Goal: Task Accomplishment & Management: Manage account settings

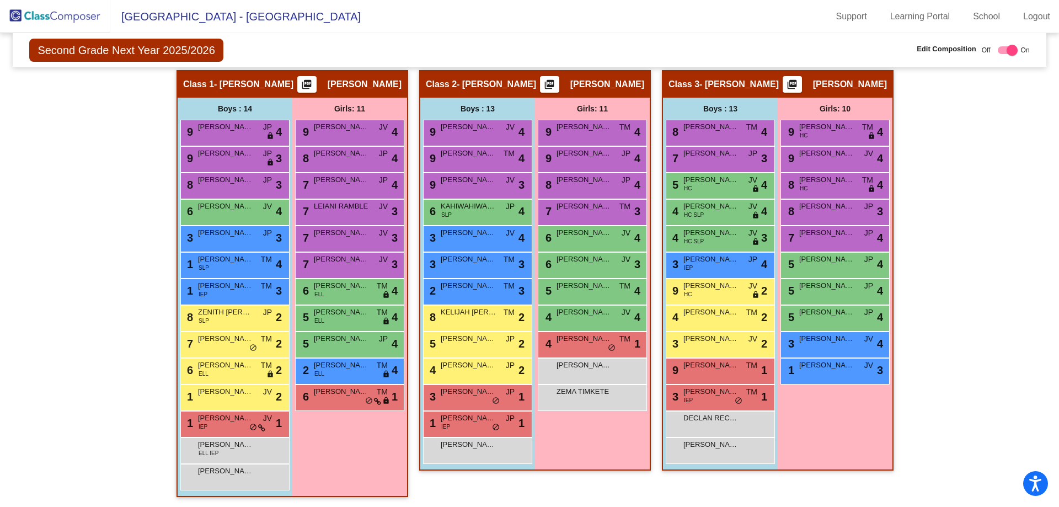
scroll to position [207, 0]
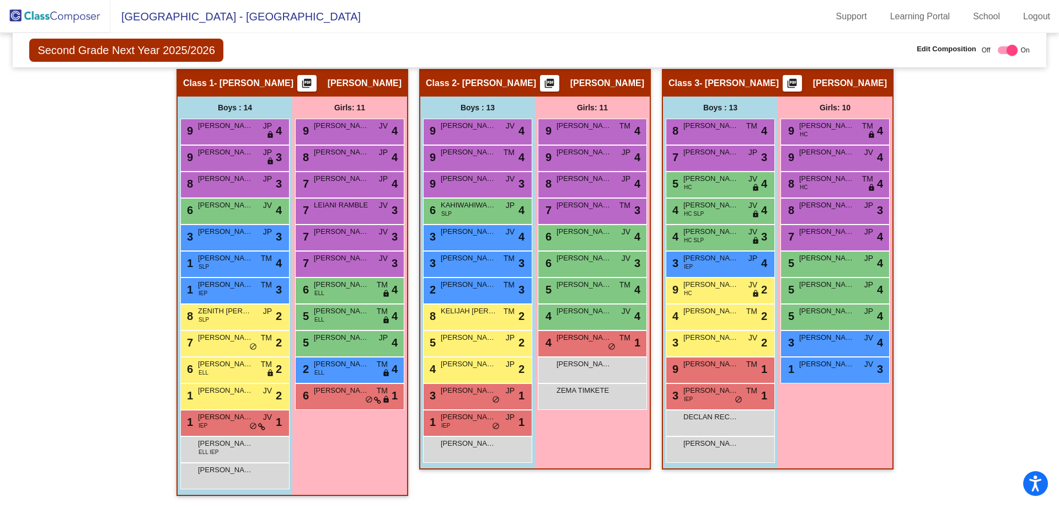
click at [62, 23] on img at bounding box center [55, 16] width 110 height 33
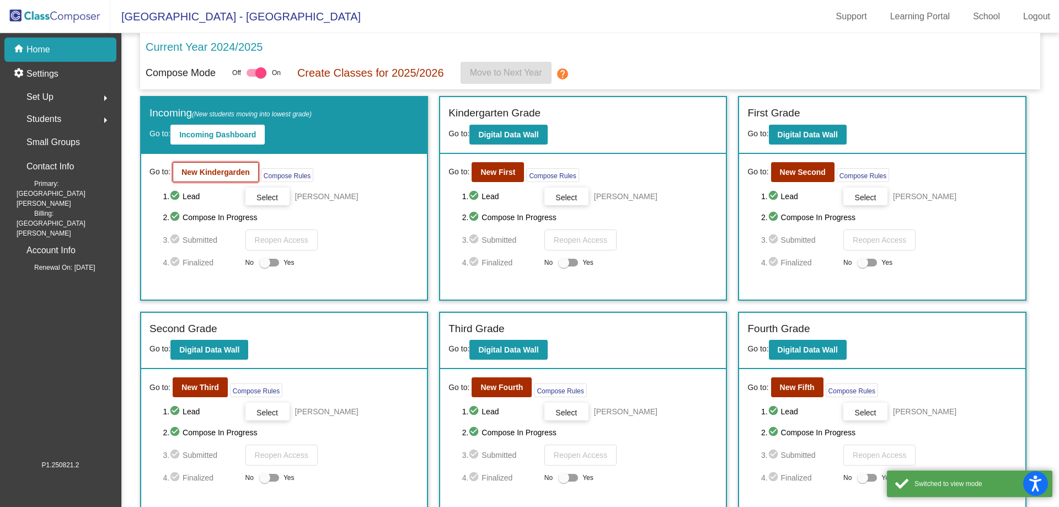
click at [233, 173] on b "New Kindergarden" at bounding box center [216, 172] width 68 height 9
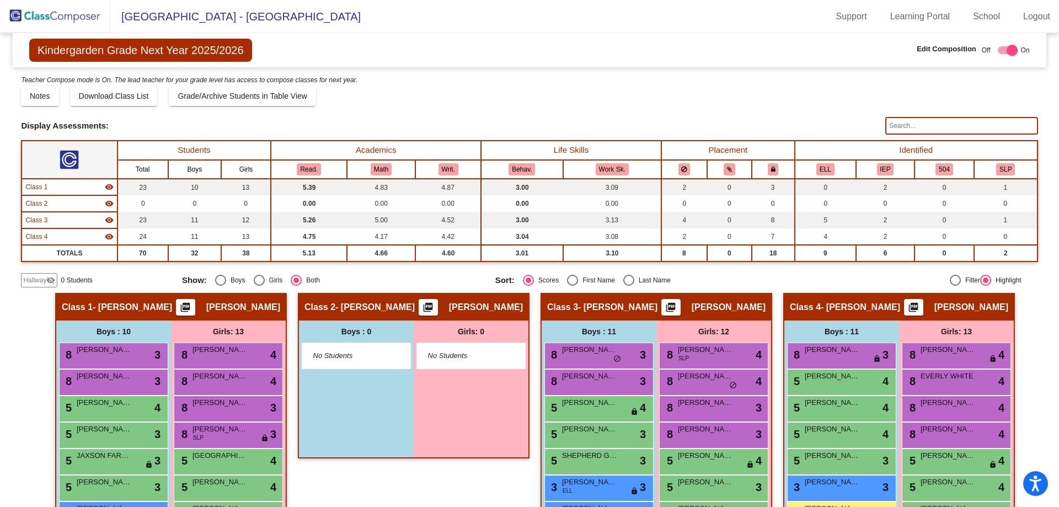
scroll to position [198, 0]
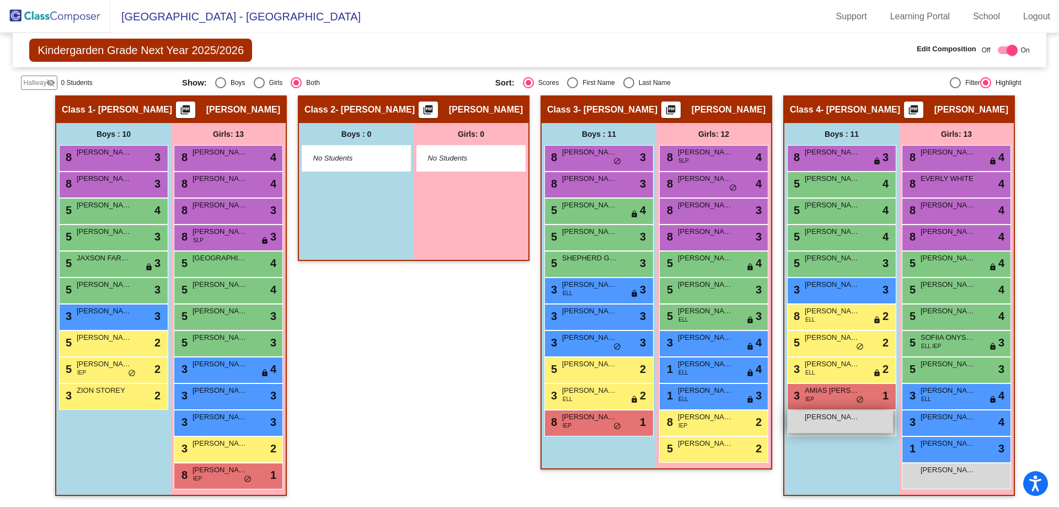
click at [820, 432] on div "[PERSON_NAME] lock do_not_disturb_alt" at bounding box center [840, 422] width 105 height 23
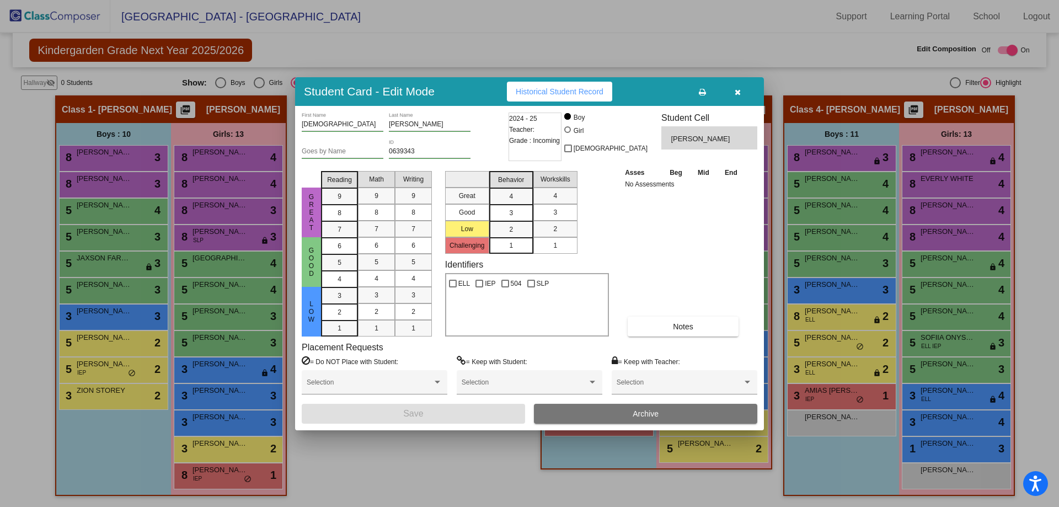
click at [584, 407] on button "Archive" at bounding box center [645, 414] width 223 height 20
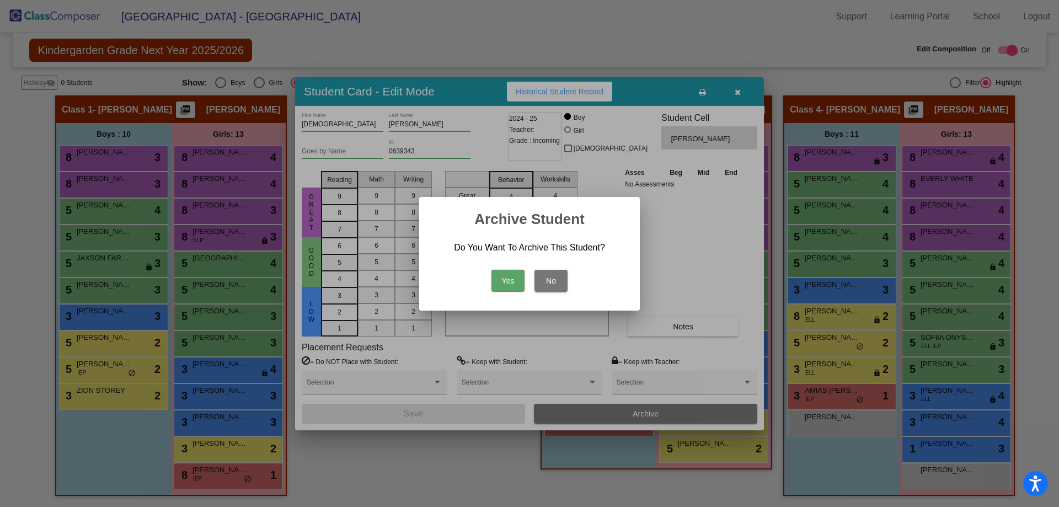
click at [520, 277] on button "Yes" at bounding box center [508, 281] width 33 height 22
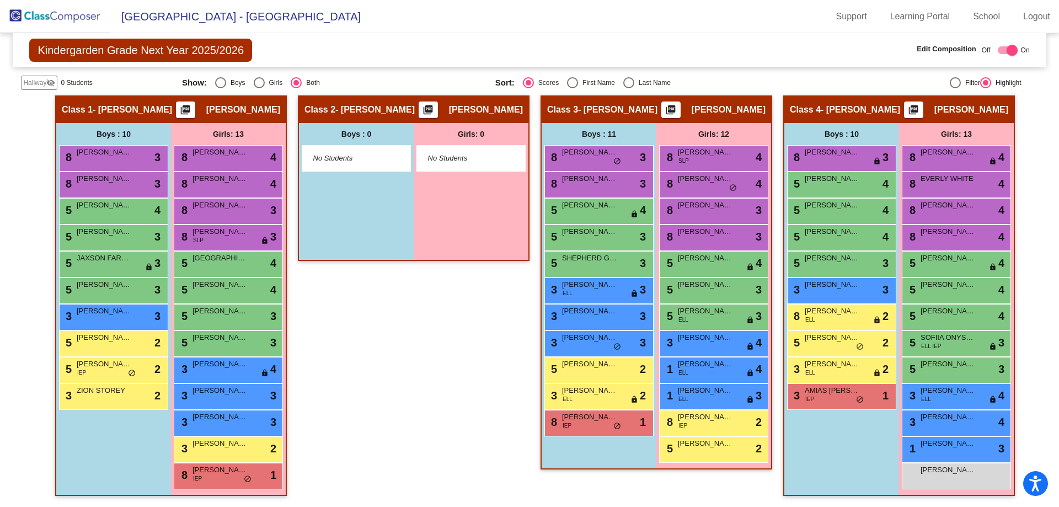
click at [62, 2] on img at bounding box center [55, 16] width 110 height 33
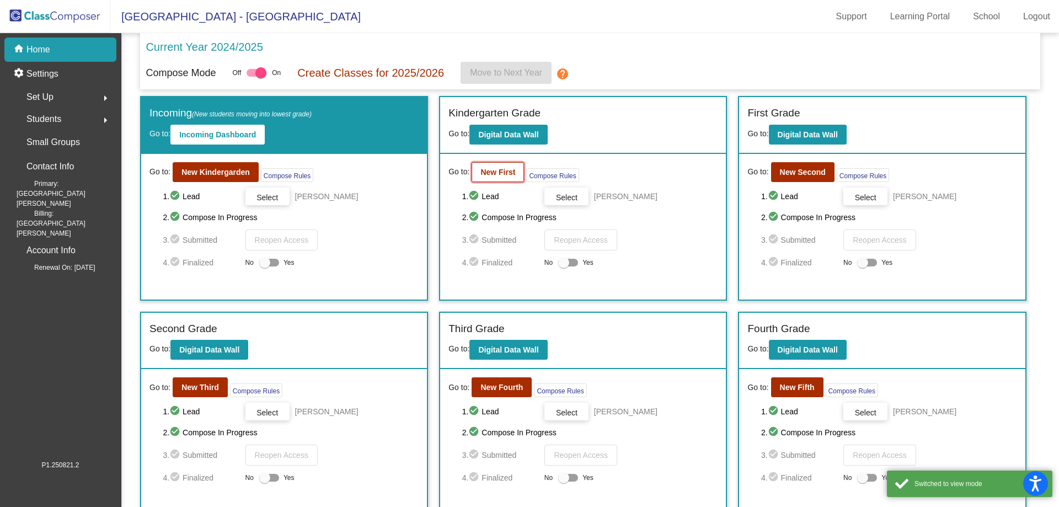
click at [511, 174] on b "New First" at bounding box center [498, 172] width 35 height 9
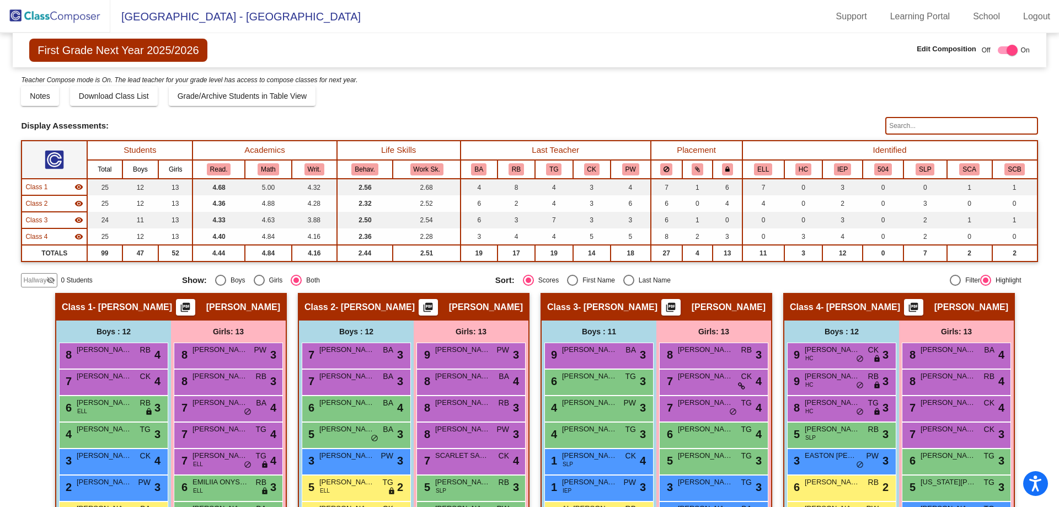
click at [42, 19] on img at bounding box center [55, 16] width 110 height 33
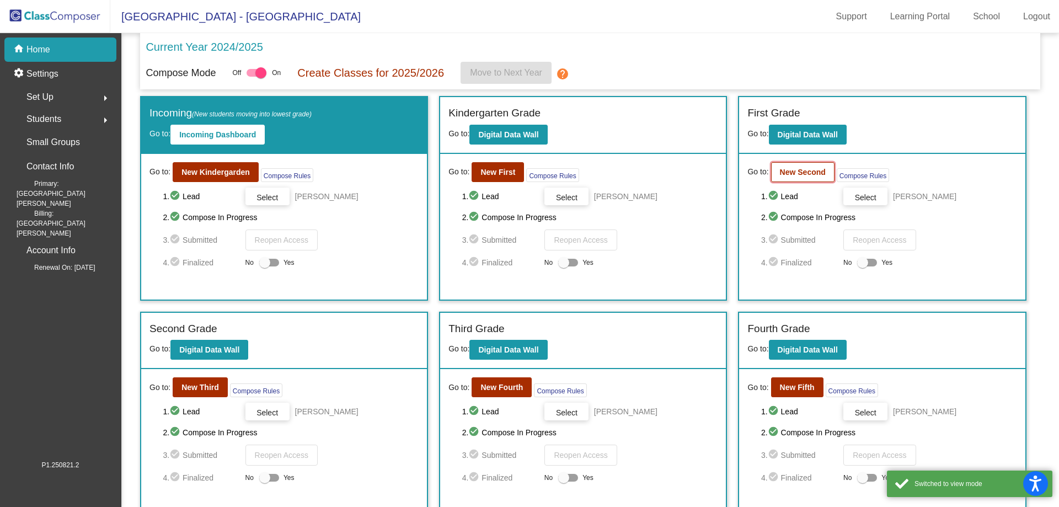
click at [784, 164] on button "New Second" at bounding box center [802, 172] width 63 height 20
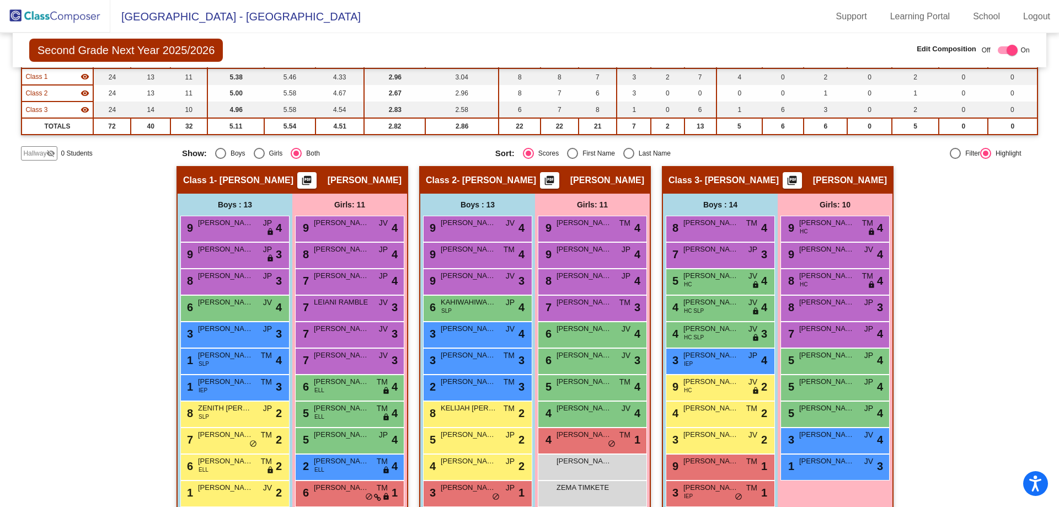
scroll to position [207, 0]
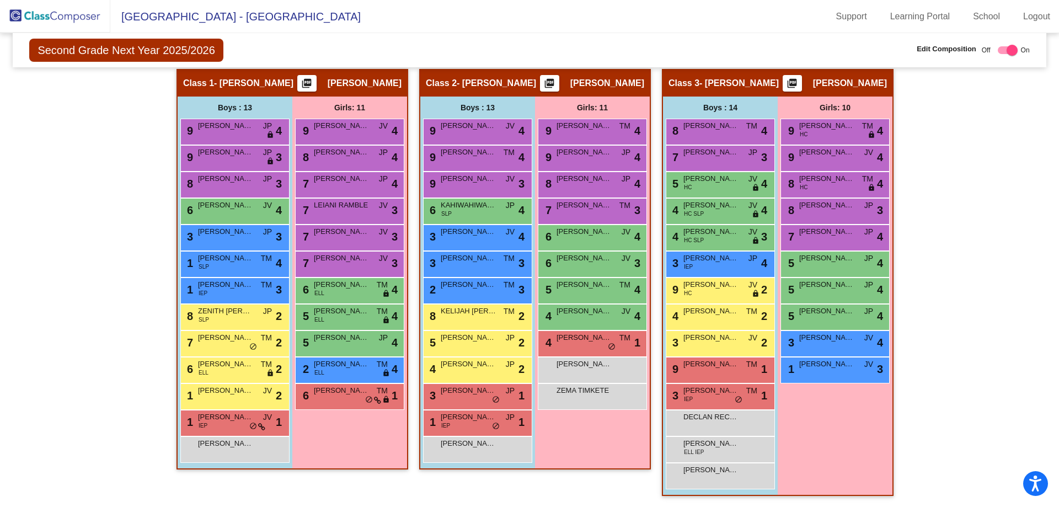
click at [34, 15] on img at bounding box center [55, 16] width 110 height 33
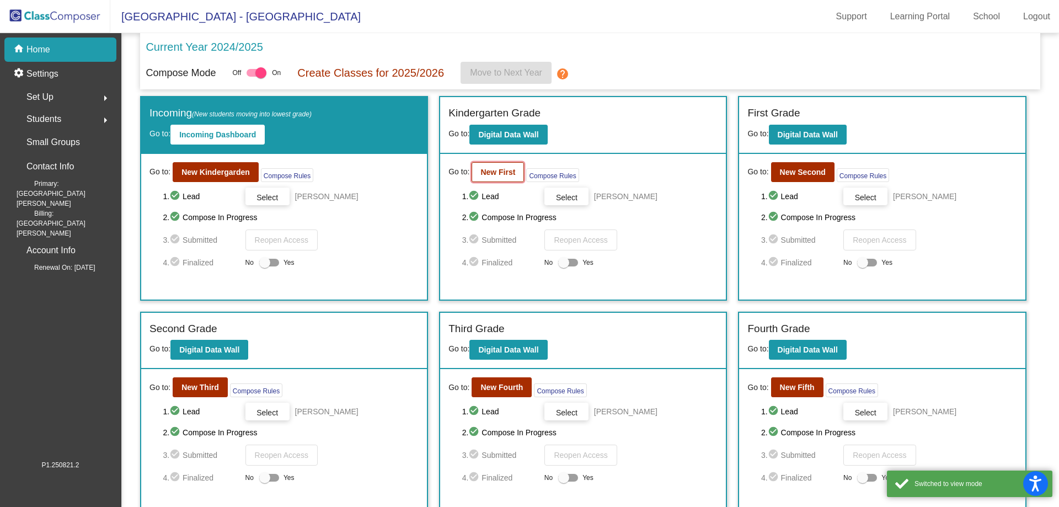
click at [490, 180] on button "New First" at bounding box center [498, 172] width 52 height 20
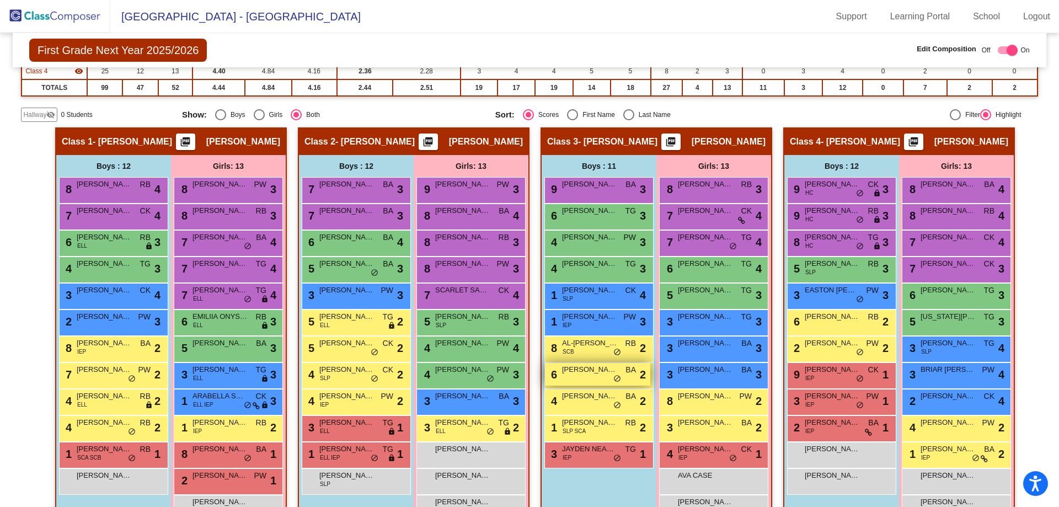
scroll to position [198, 0]
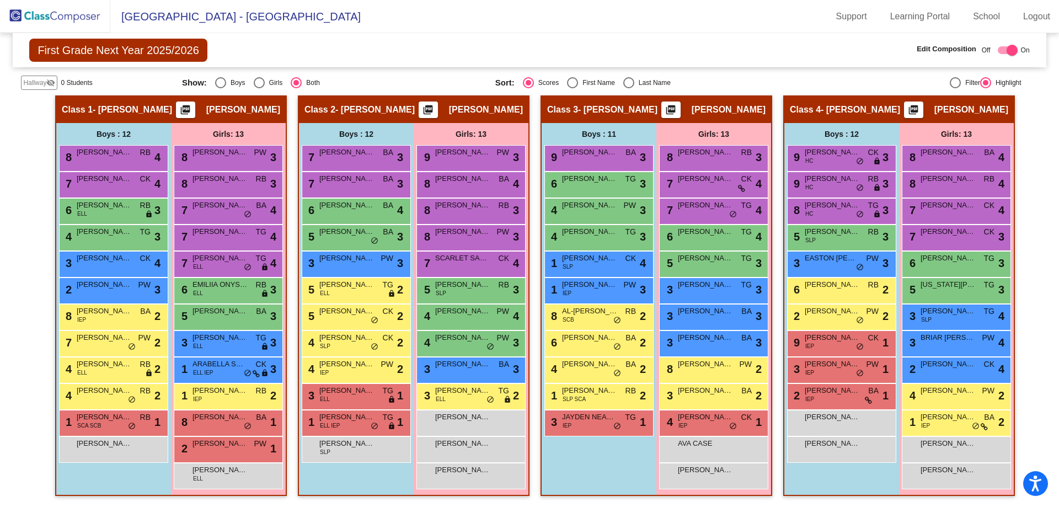
click at [57, 20] on img at bounding box center [55, 16] width 110 height 33
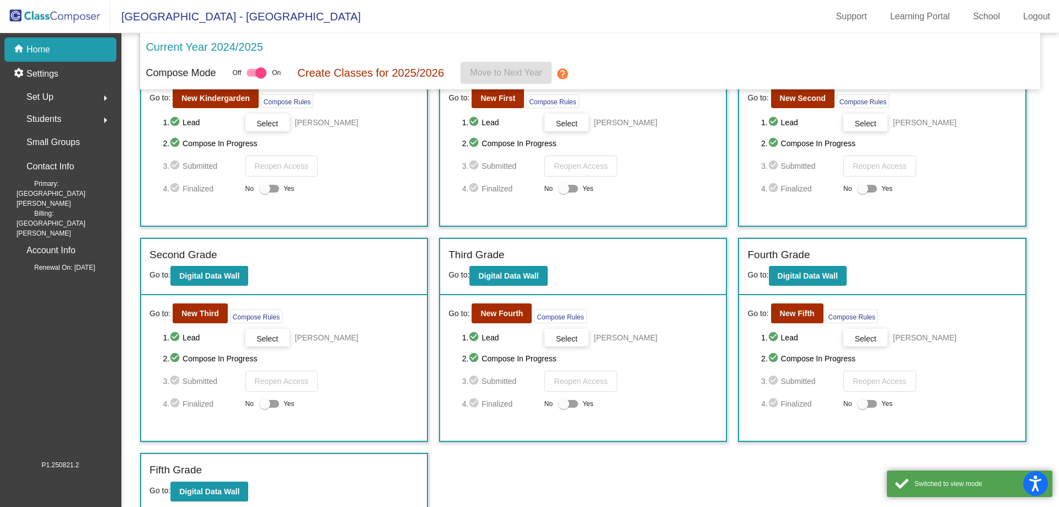
scroll to position [79, 0]
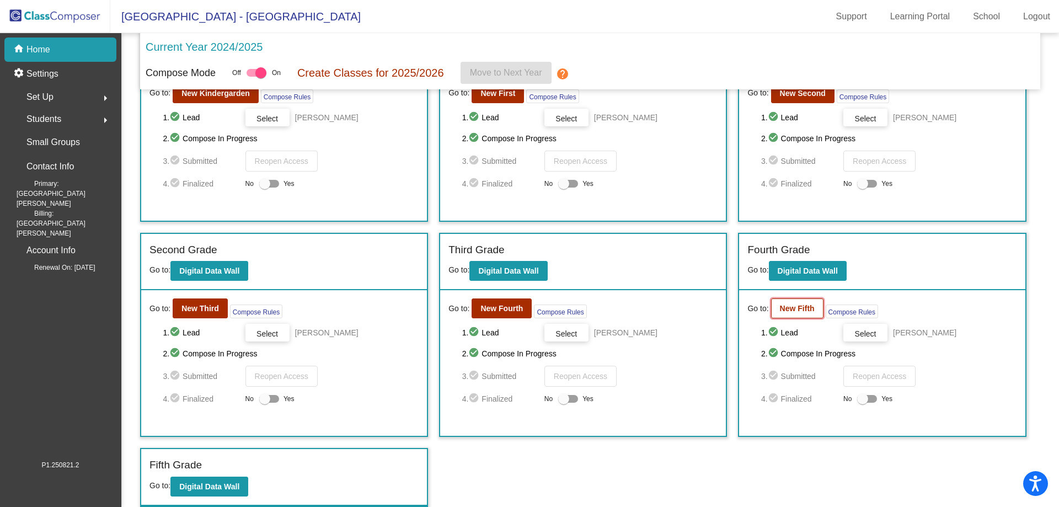
click at [799, 308] on b "New Fifth" at bounding box center [797, 308] width 35 height 9
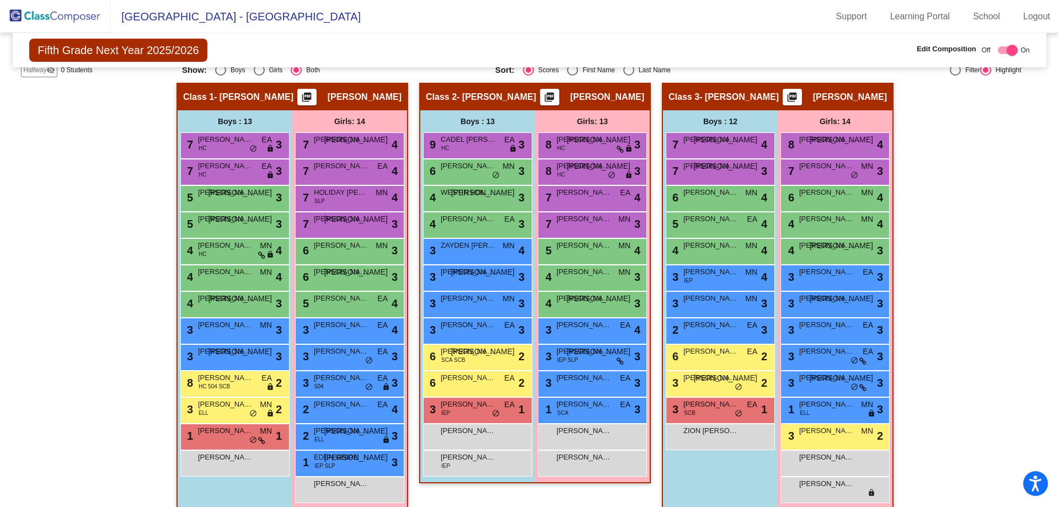
scroll to position [207, 0]
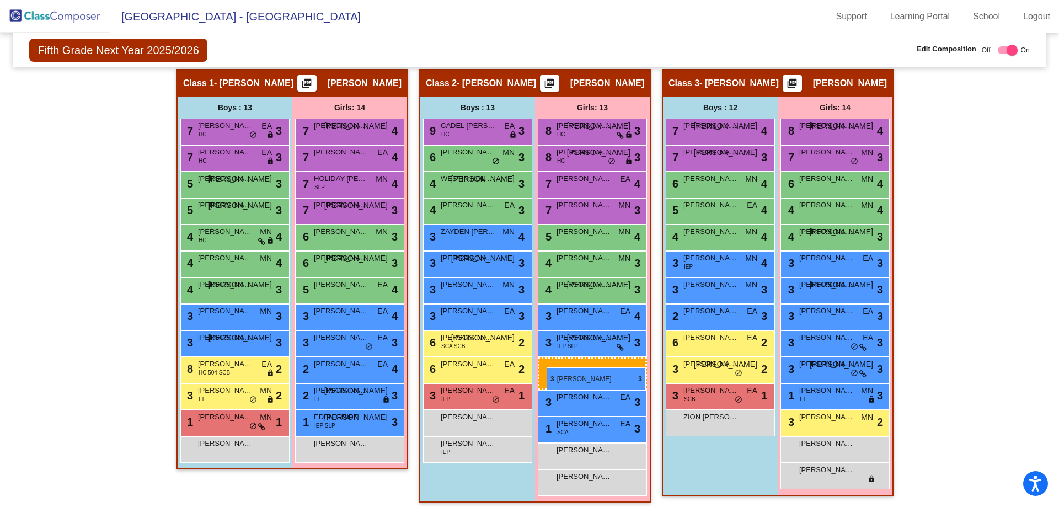
drag, startPoint x: 332, startPoint y: 368, endPoint x: 547, endPoint y: 368, distance: 214.7
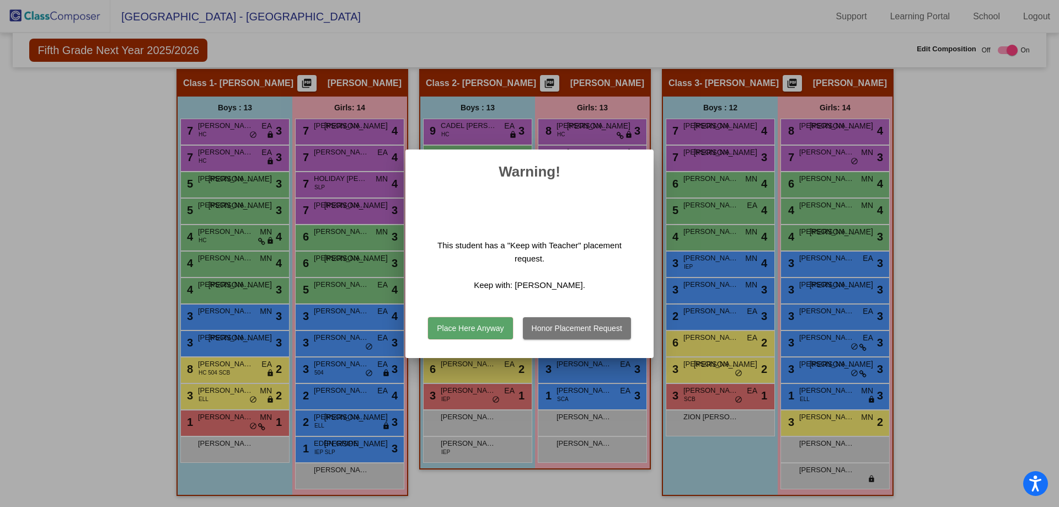
click at [455, 329] on button "Place Here Anyway" at bounding box center [470, 328] width 84 height 22
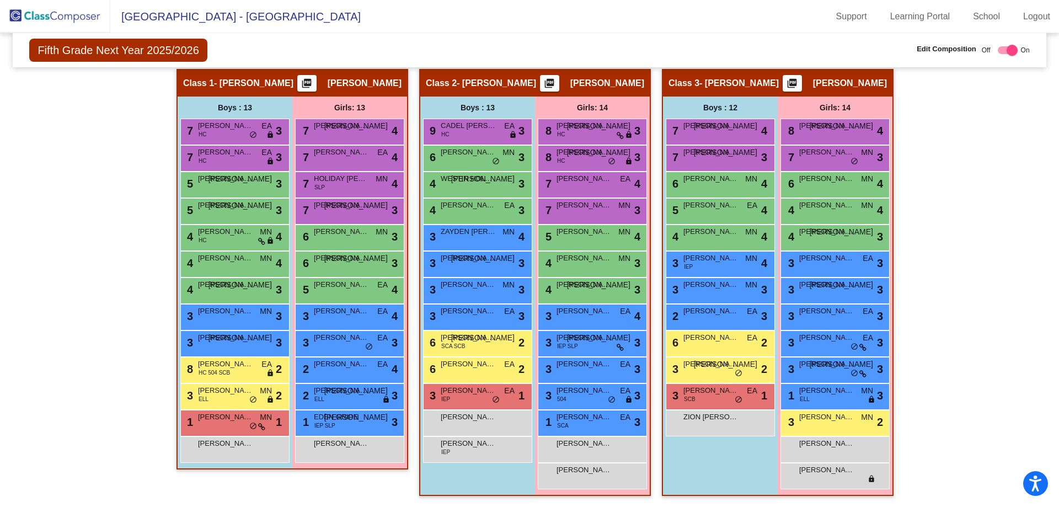
click at [29, 14] on img at bounding box center [55, 16] width 110 height 33
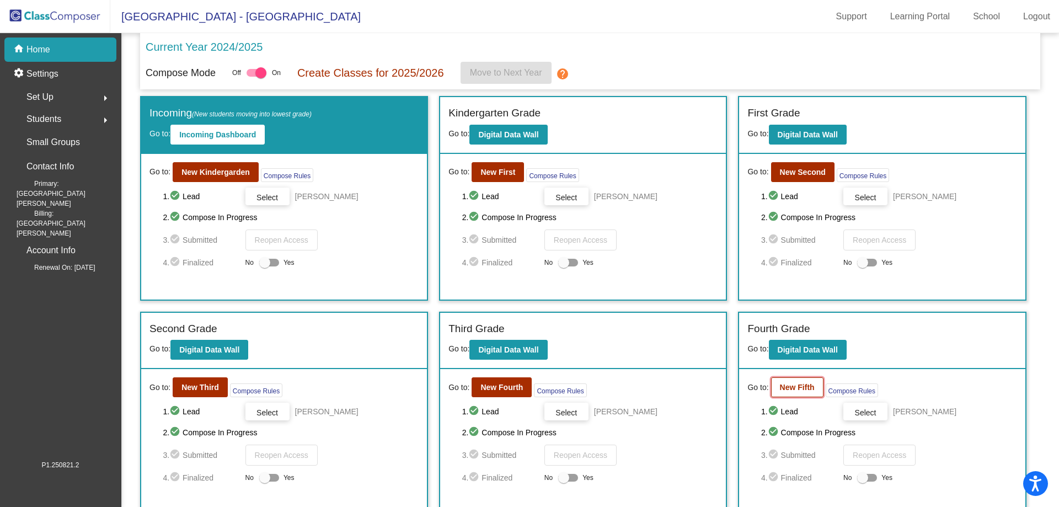
click at [802, 386] on b "New Fifth" at bounding box center [797, 387] width 35 height 9
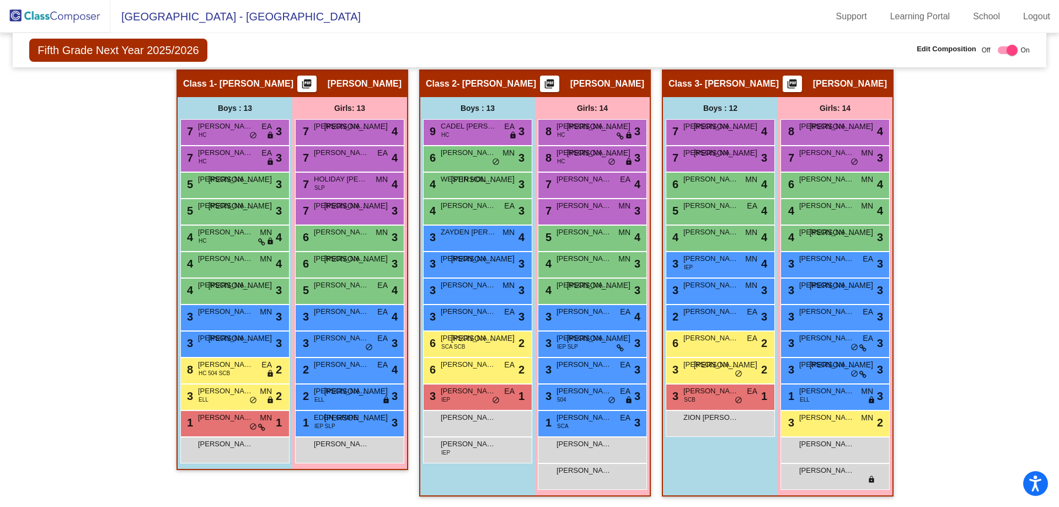
scroll to position [207, 0]
click at [34, 9] on img at bounding box center [55, 16] width 110 height 33
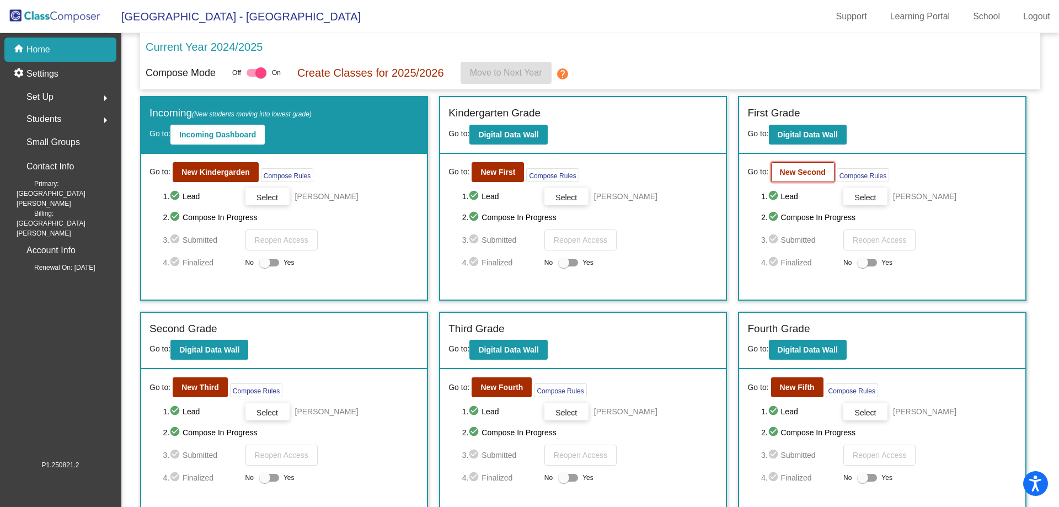
click at [798, 174] on b "New Second" at bounding box center [803, 172] width 46 height 9
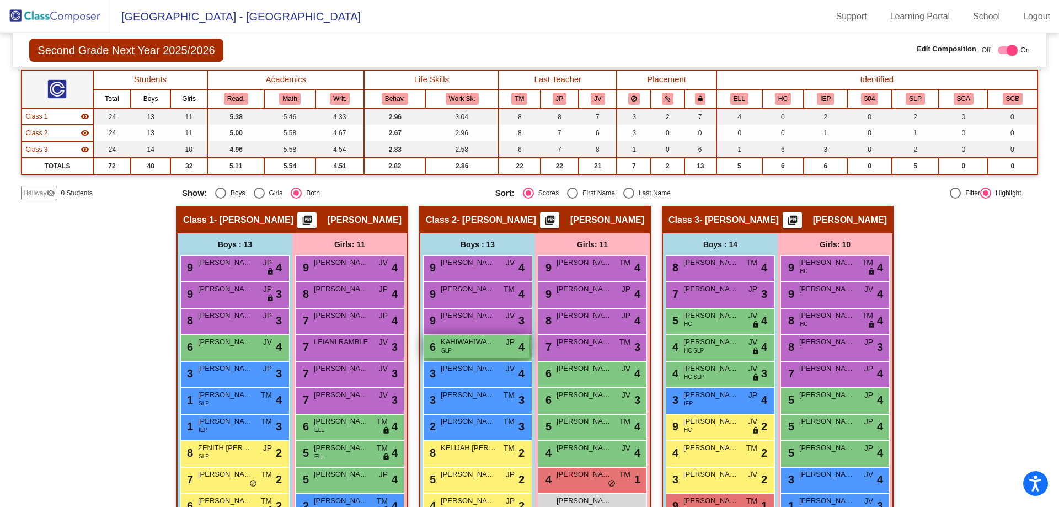
scroll to position [207, 0]
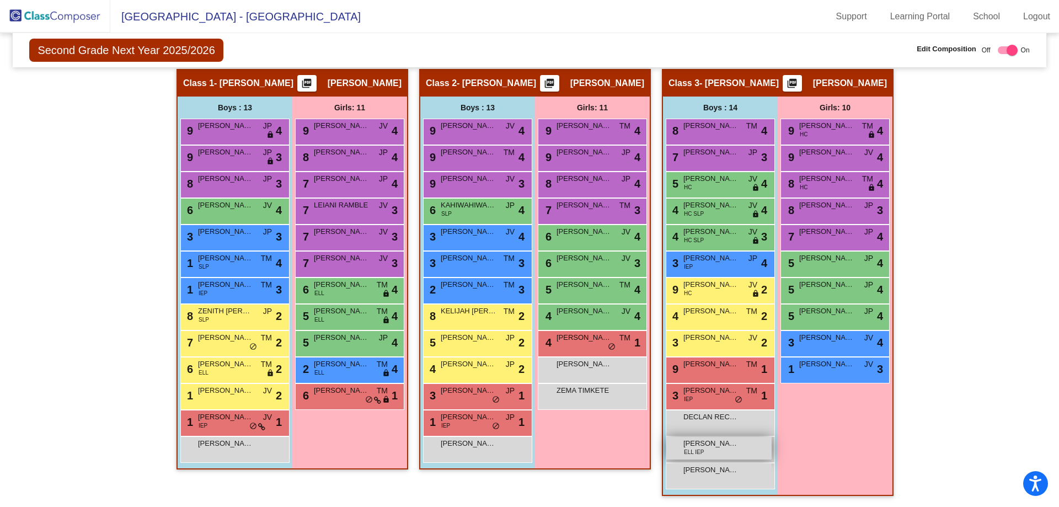
click at [738, 449] on div "[PERSON_NAME] ELL IEP lock do_not_disturb_alt" at bounding box center [719, 448] width 105 height 23
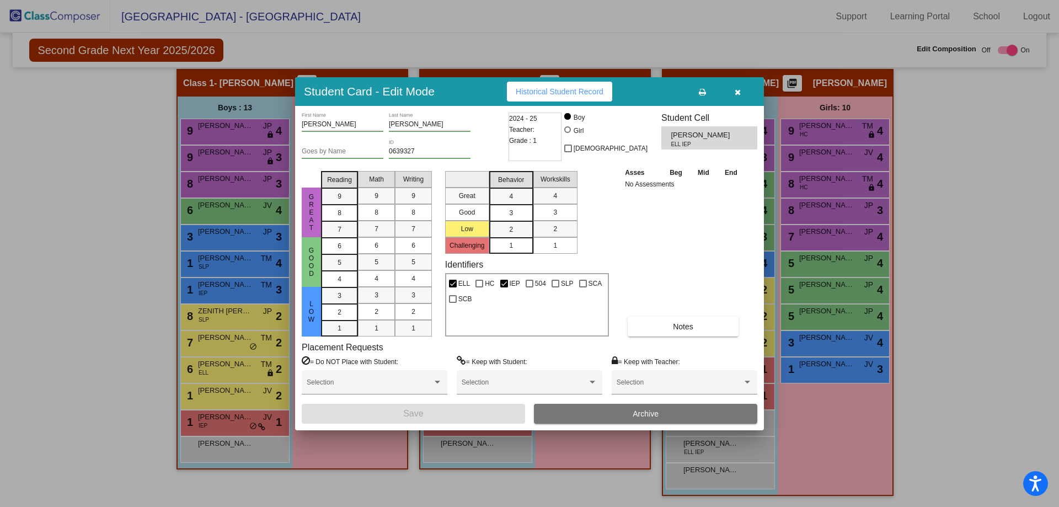
click at [609, 411] on button "Archive" at bounding box center [645, 414] width 223 height 20
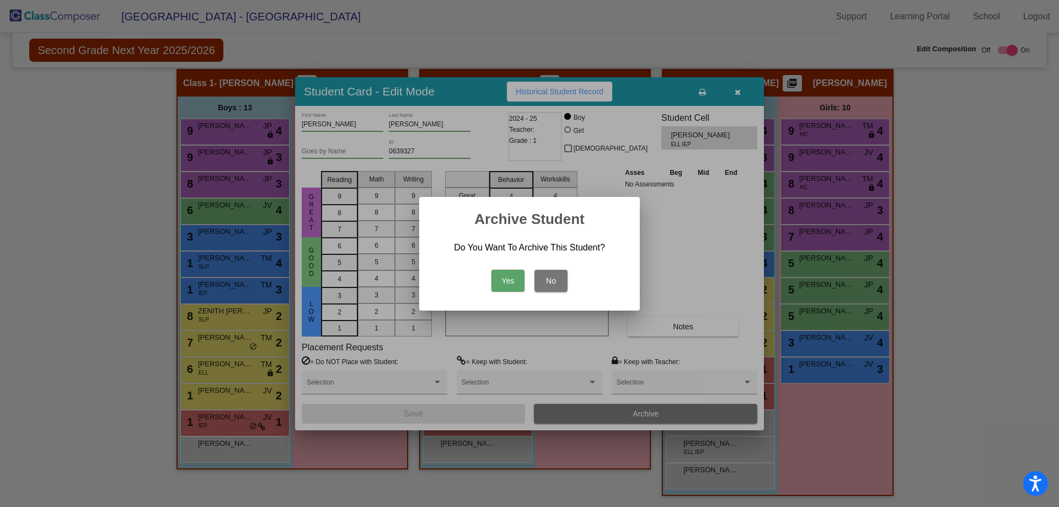
click at [555, 277] on button "No" at bounding box center [551, 281] width 33 height 22
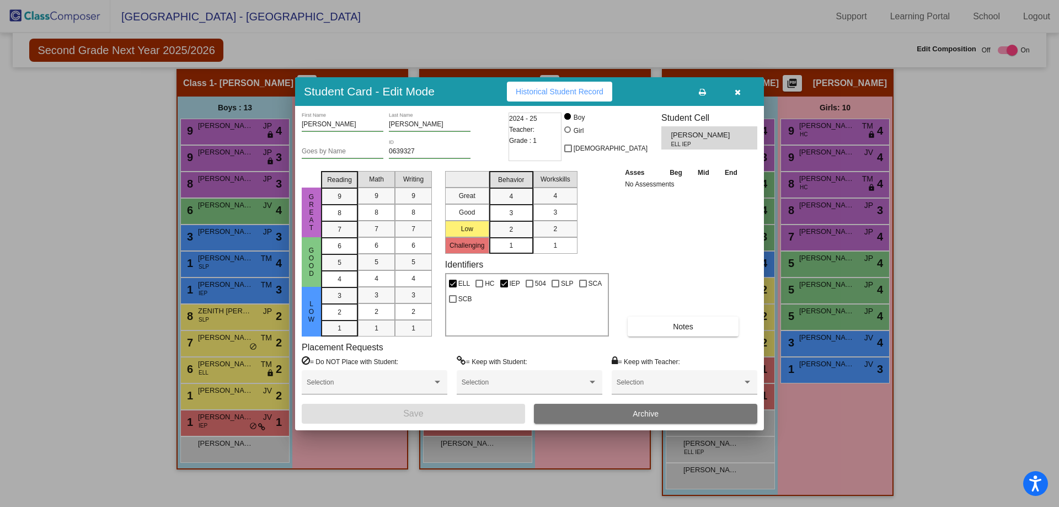
click at [732, 87] on button "button" at bounding box center [737, 92] width 35 height 20
